Goal: Task Accomplishment & Management: Manage account settings

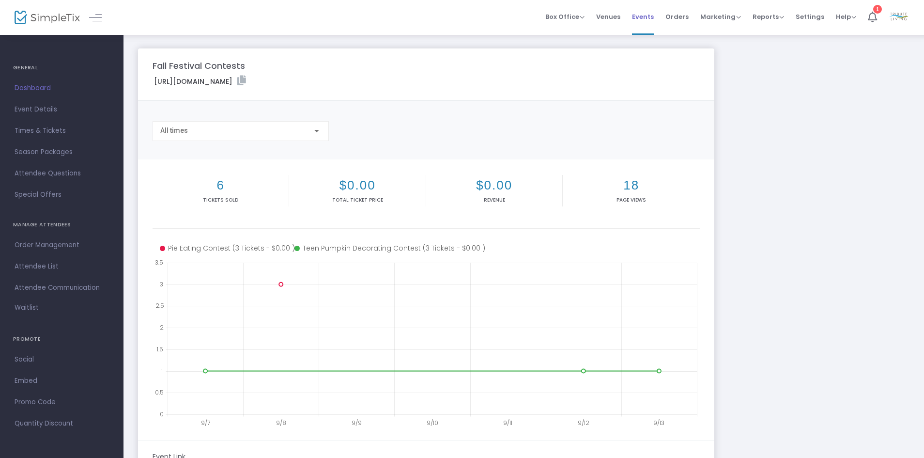
click at [652, 19] on span "Events" at bounding box center [643, 16] width 22 height 25
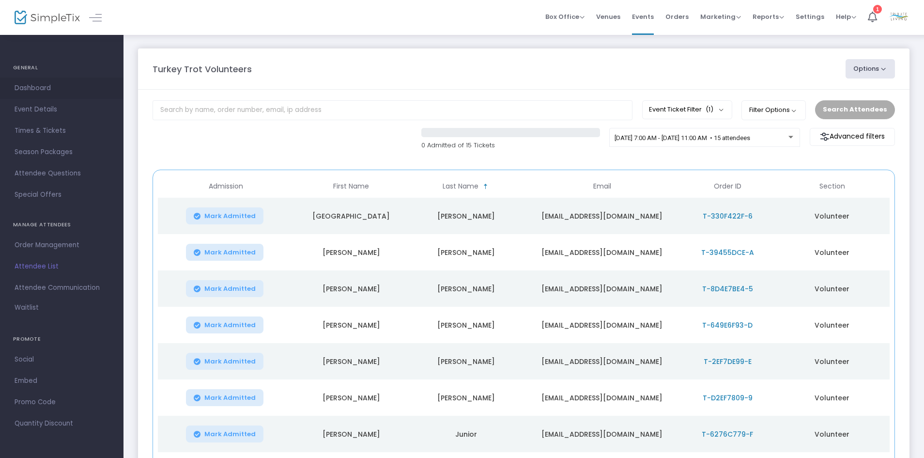
click at [34, 85] on span "Dashboard" at bounding box center [62, 88] width 94 height 13
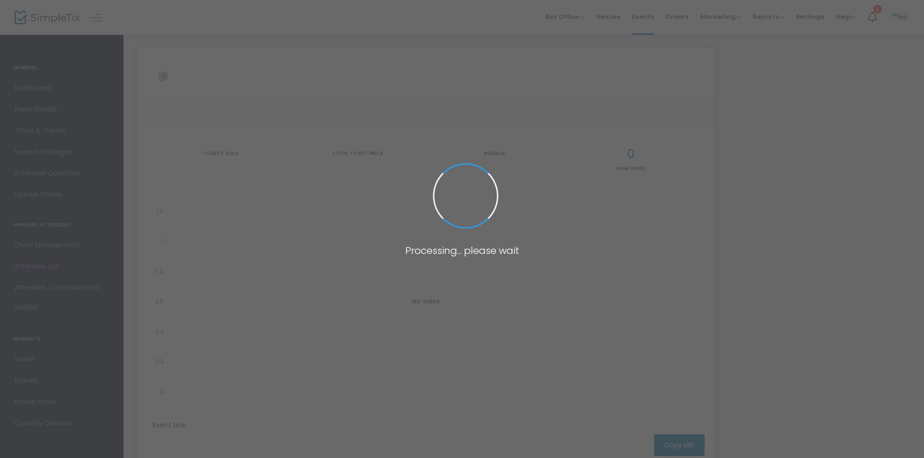
type input "https://www.simpletix.com/e/turkey-trot-volunteers-tickets-235485"
